Goal: Check status: Check status

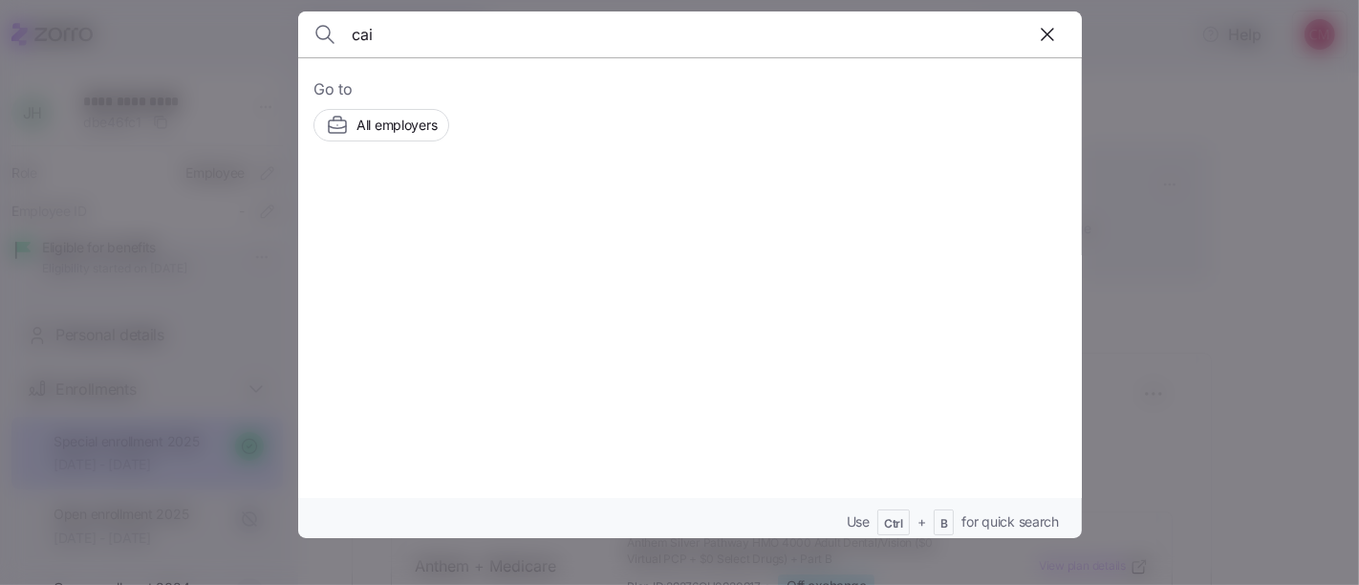
scroll to position [346, 0]
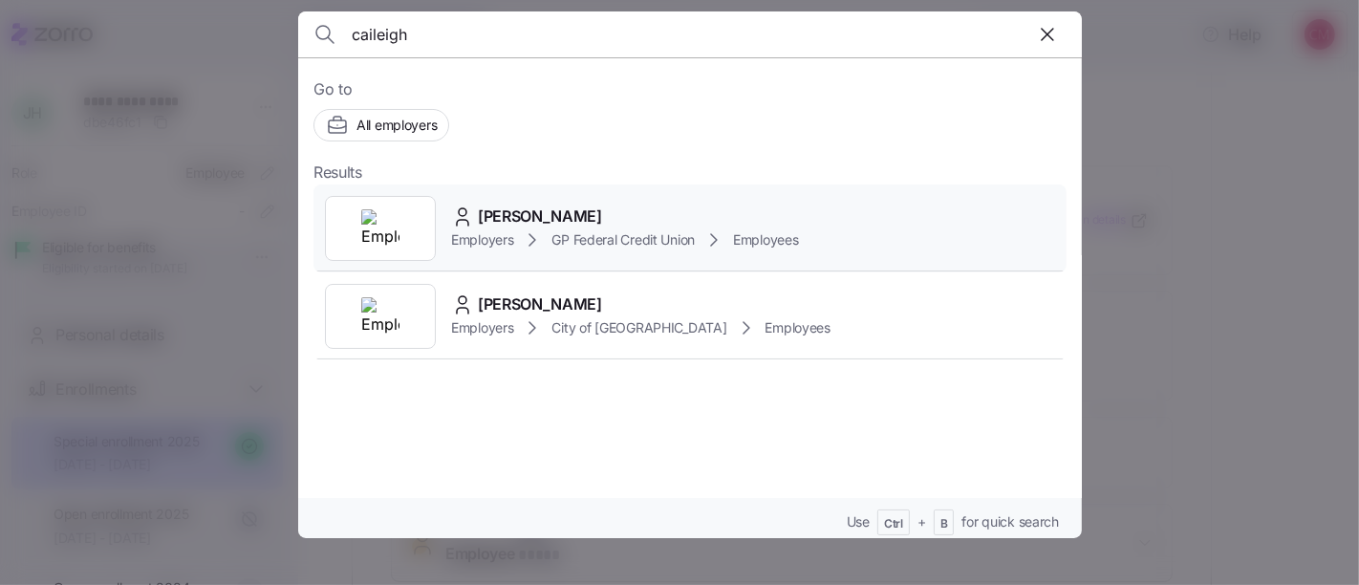
type input "caileigh"
click at [396, 234] on img at bounding box center [380, 228] width 38 height 38
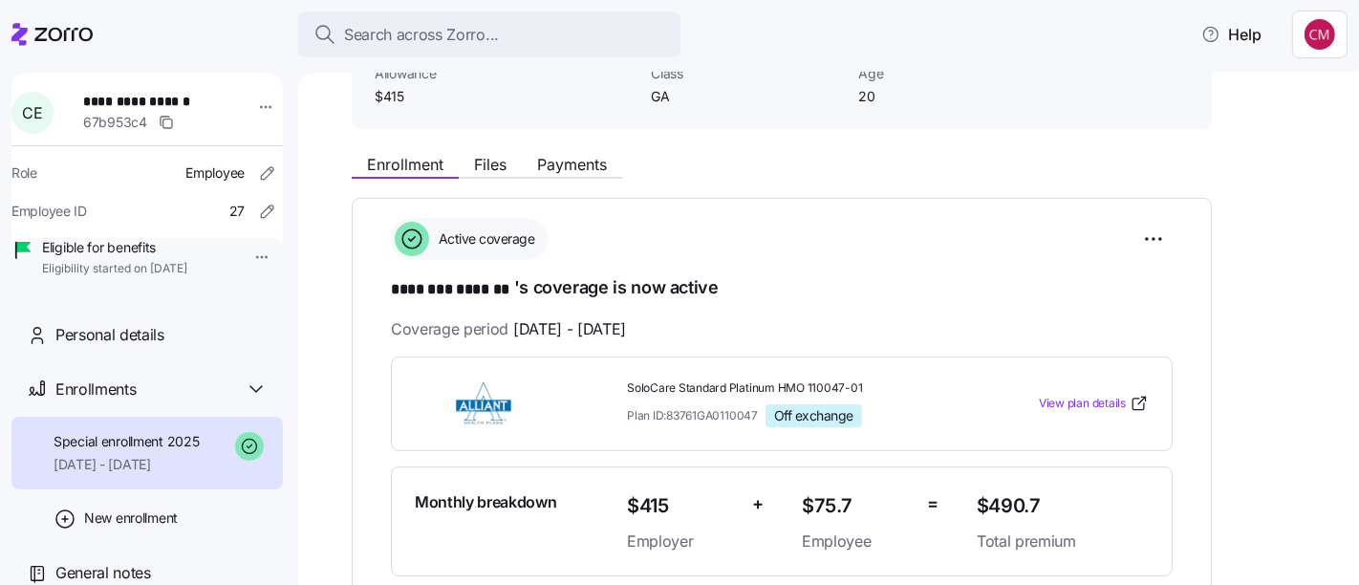
scroll to position [147, 0]
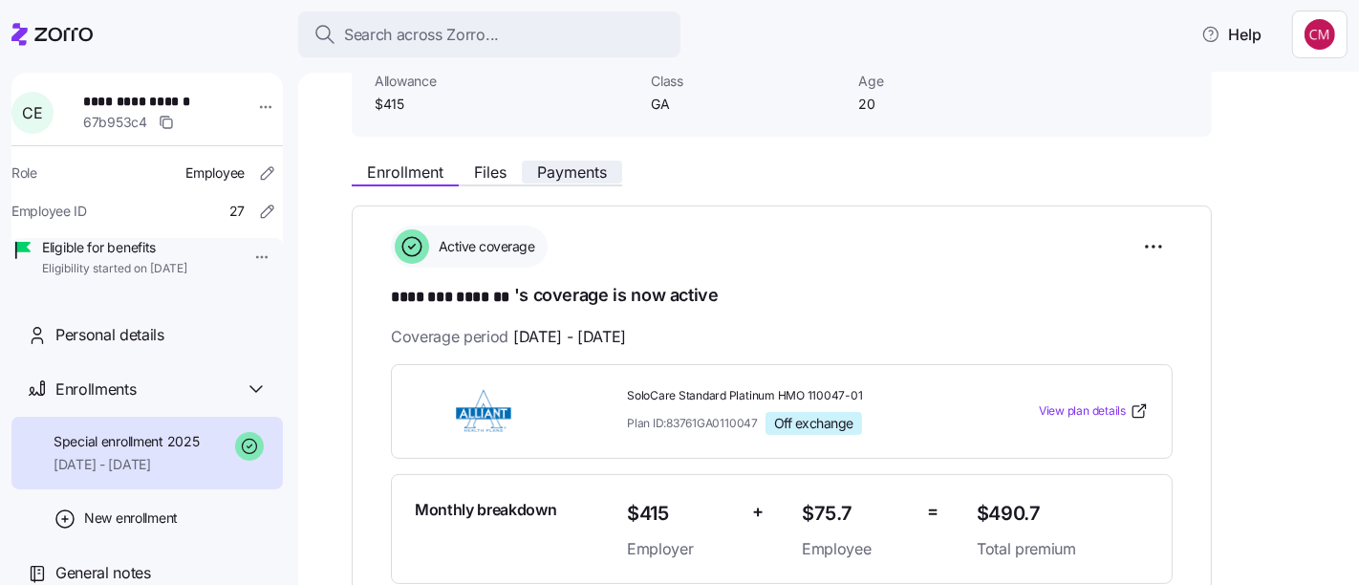
click at [555, 177] on span "Payments" at bounding box center [572, 171] width 70 height 15
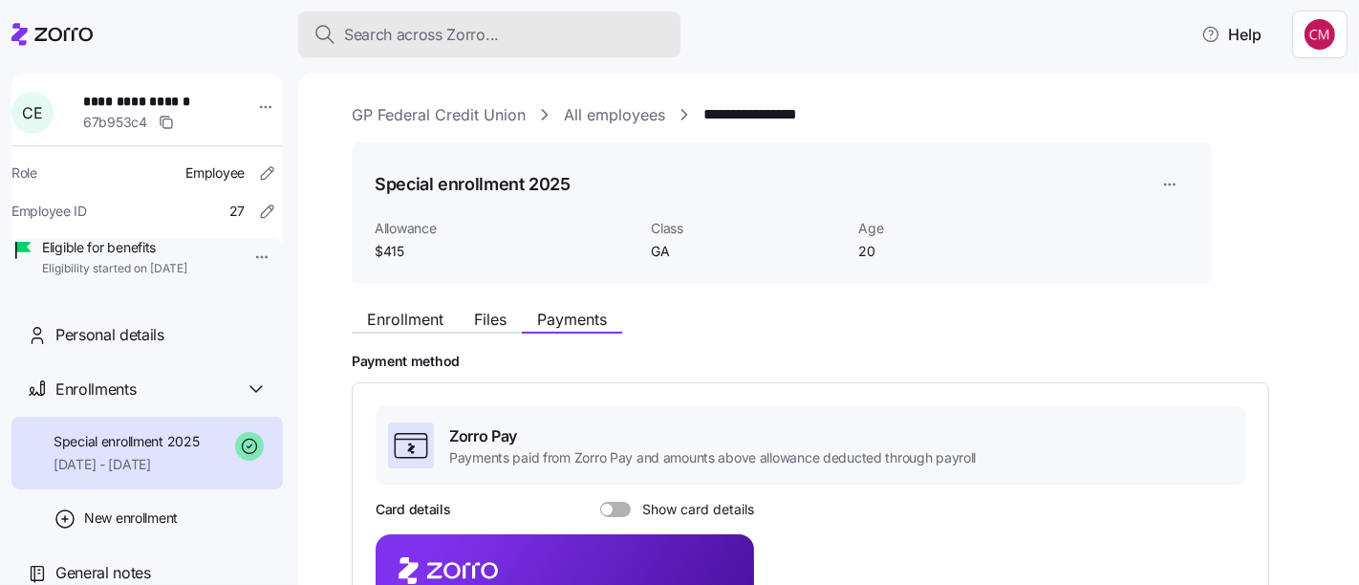
click at [562, 44] on div "Search across Zorro..." at bounding box center [489, 35] width 352 height 24
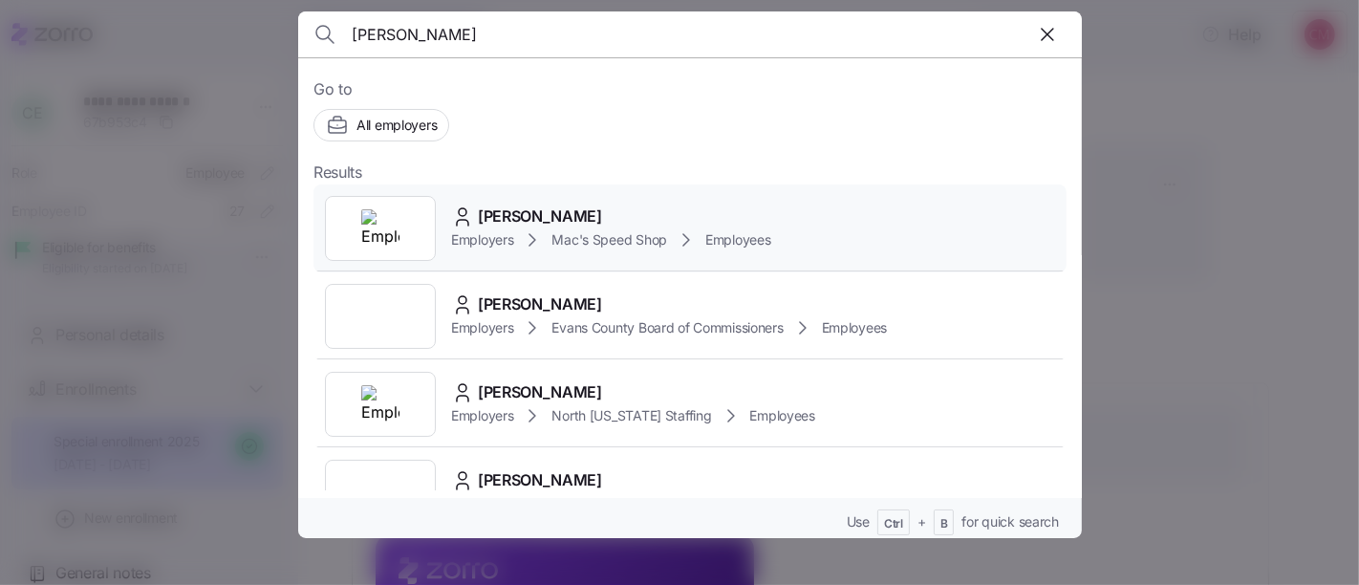
type input "[PERSON_NAME]"
click at [389, 225] on img at bounding box center [380, 228] width 38 height 38
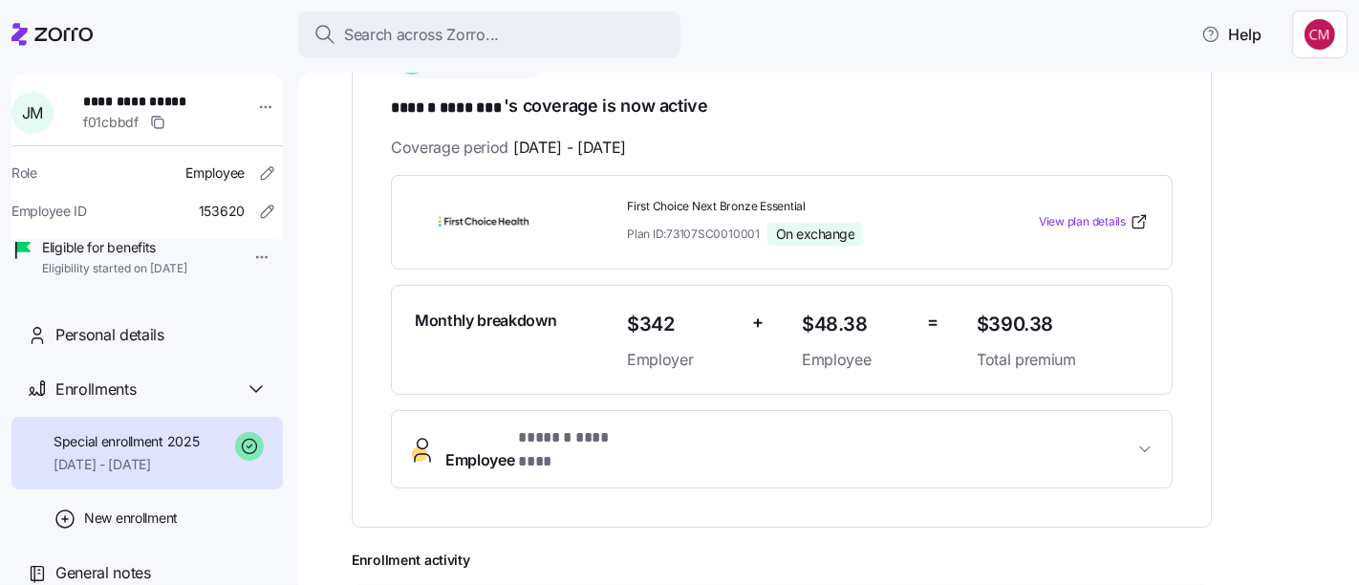
scroll to position [338, 0]
click at [842, 442] on span "Employee * ****** ******** *" at bounding box center [789, 447] width 688 height 46
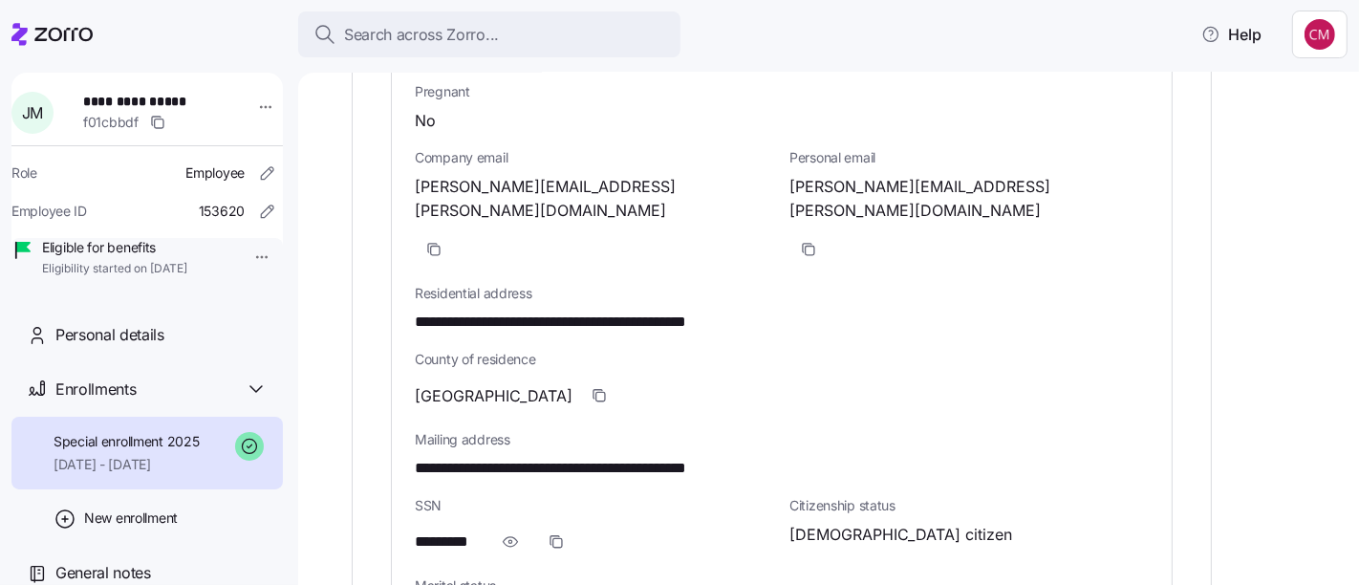
scroll to position [1027, 0]
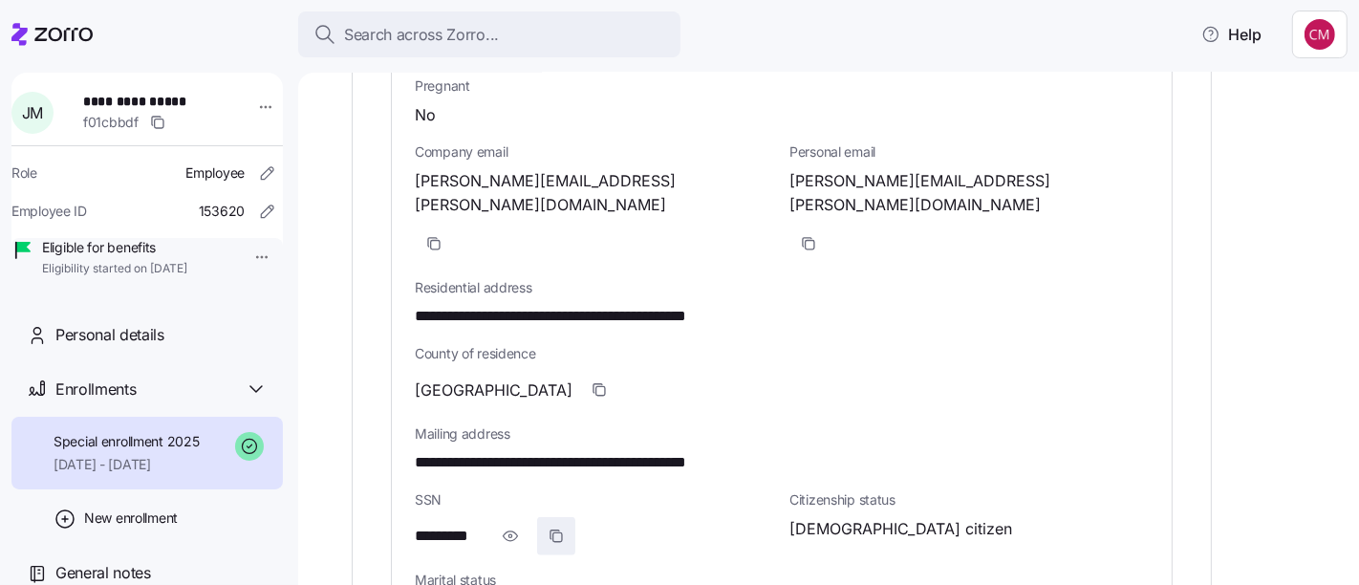
click at [560, 533] on icon "button" at bounding box center [557, 537] width 9 height 9
click at [513, 525] on icon "button" at bounding box center [510, 536] width 19 height 23
